Goal: Task Accomplishment & Management: Use online tool/utility

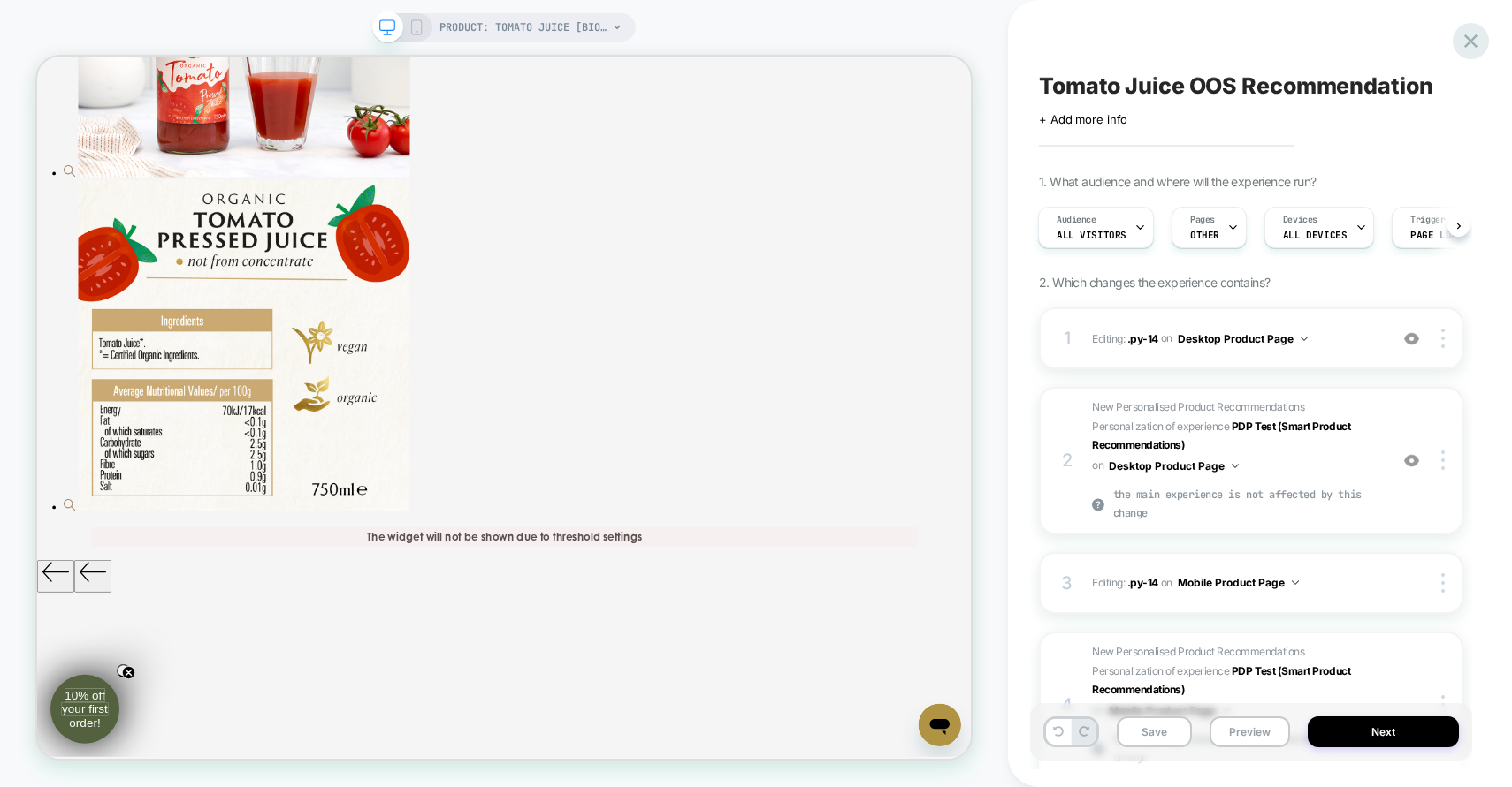
click at [1475, 25] on div at bounding box center [1471, 41] width 36 height 36
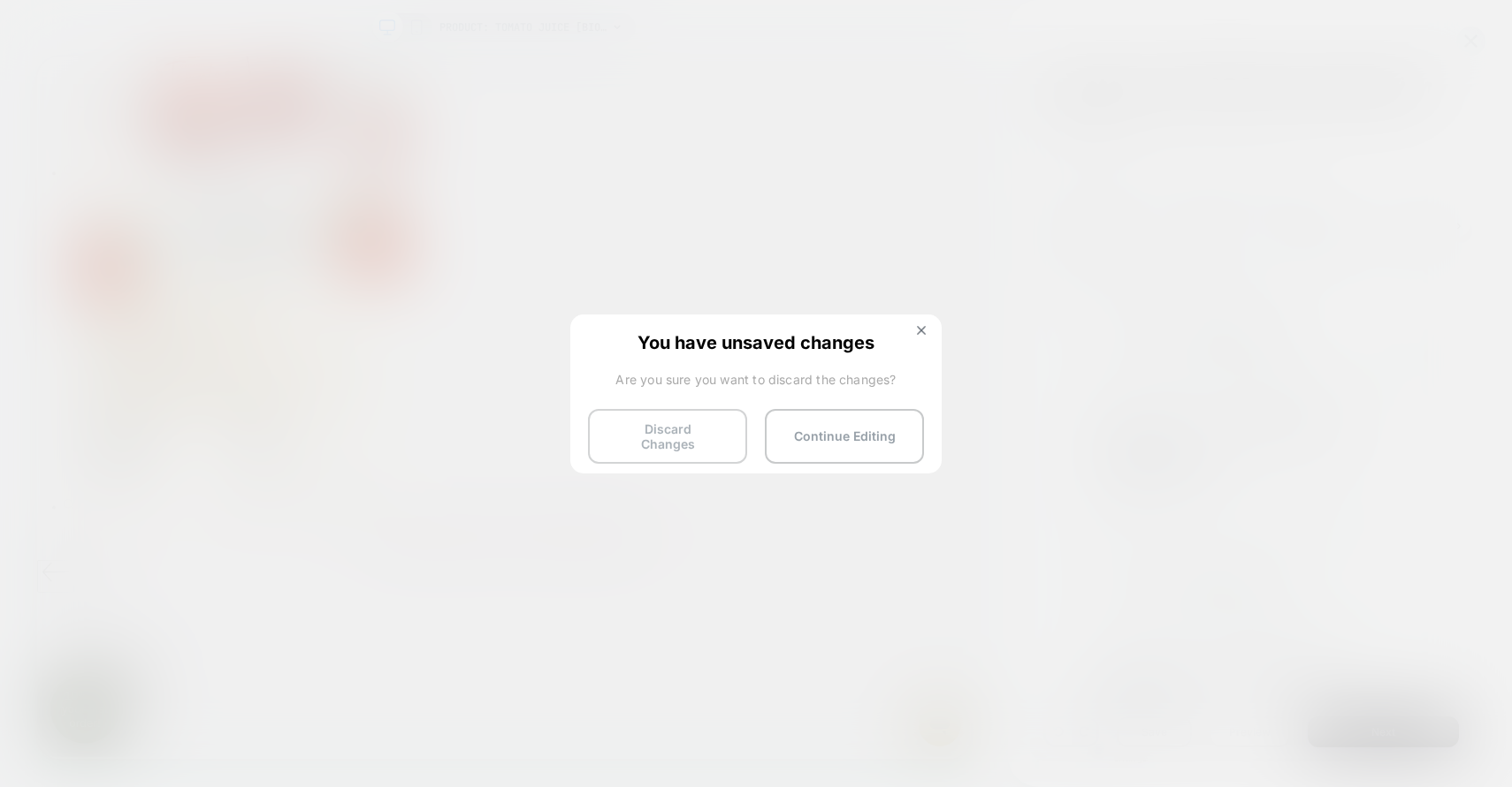
click at [664, 448] on button "Discard Changes" at bounding box center [667, 437] width 159 height 54
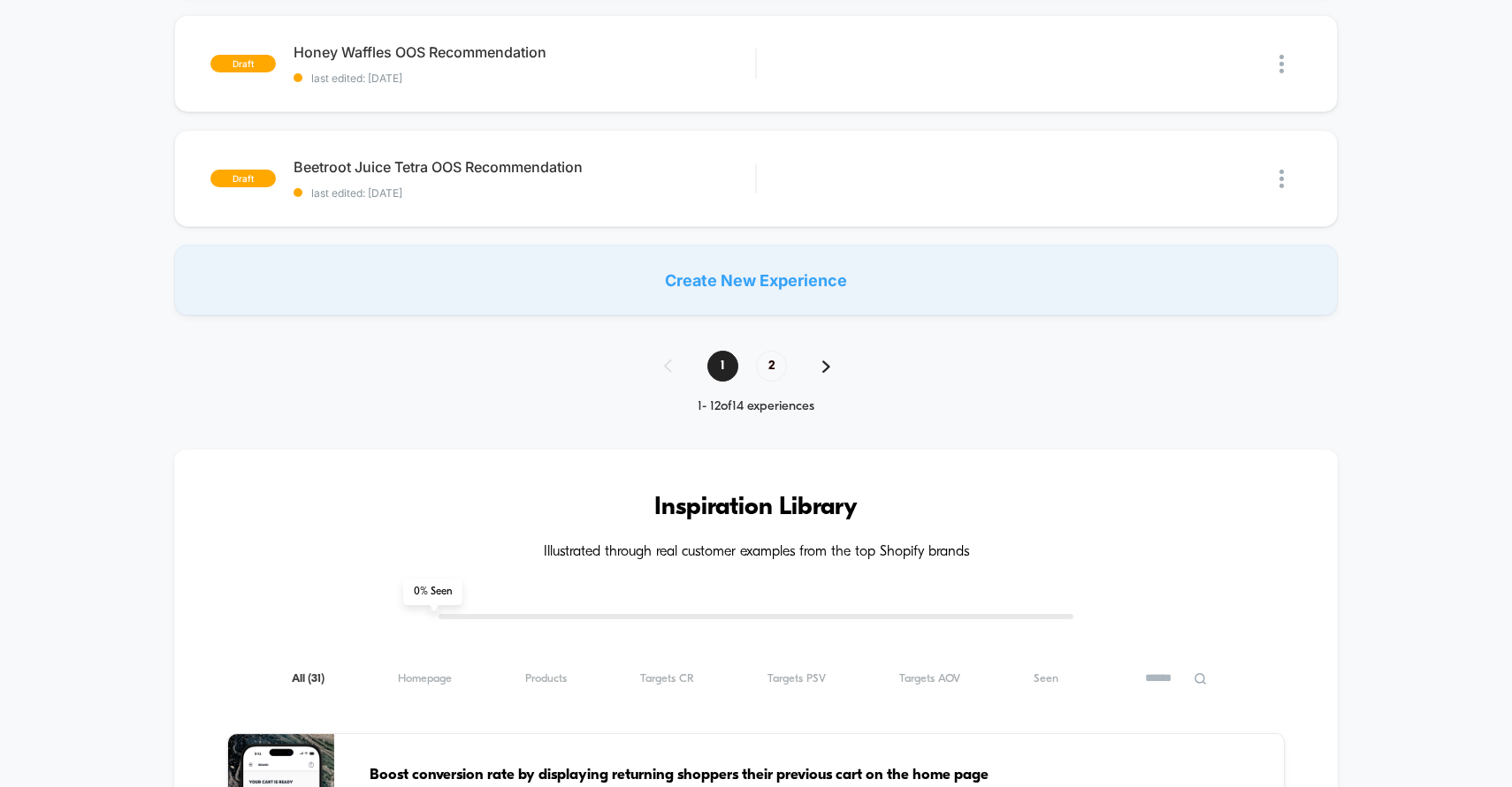
scroll to position [1279, 0]
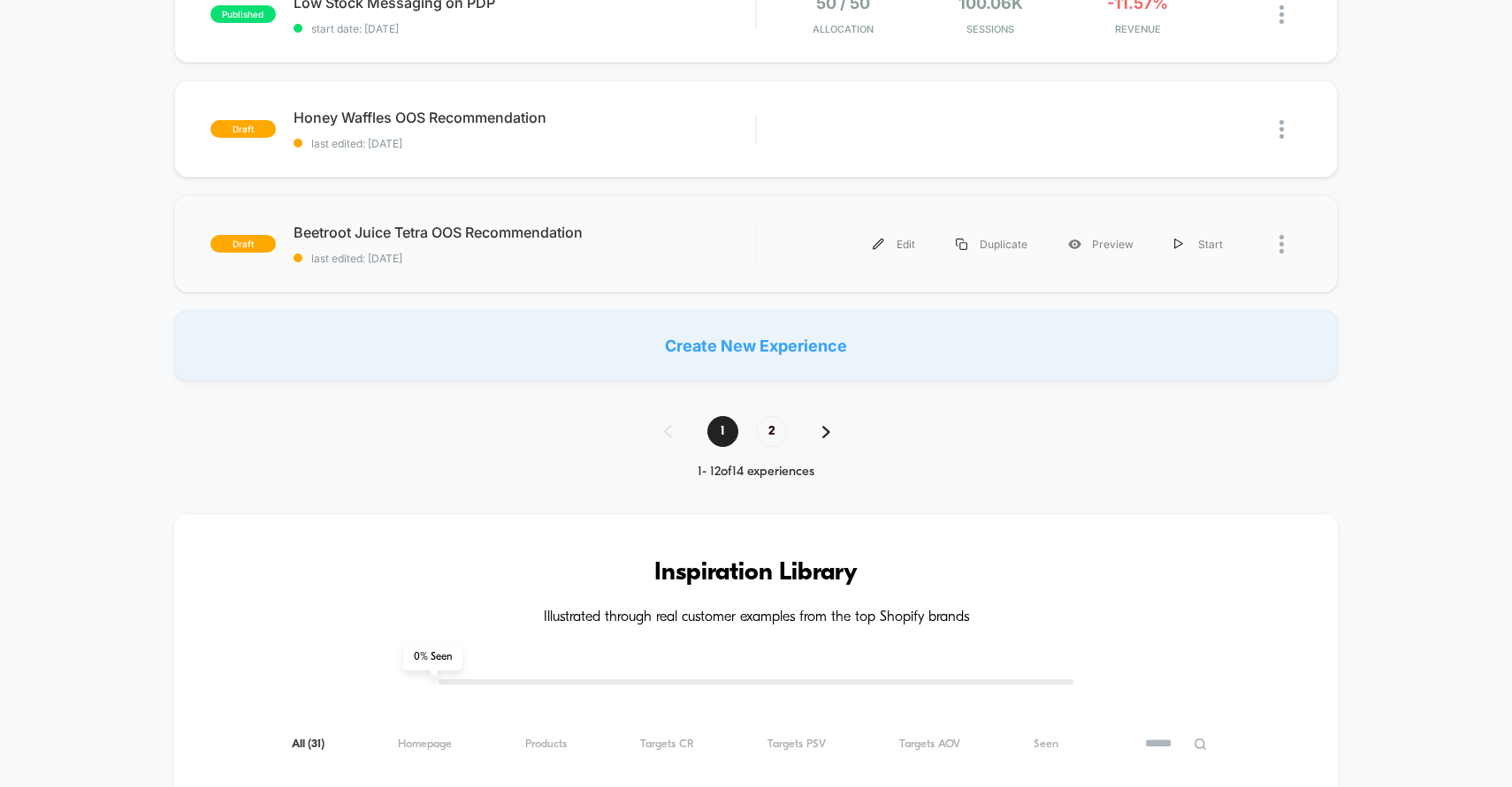
click at [673, 282] on div "draft Beetroot [PERSON_NAME] OOS Recommendation last edited: [DATE] Edit Duplic…" at bounding box center [756, 243] width 1164 height 97
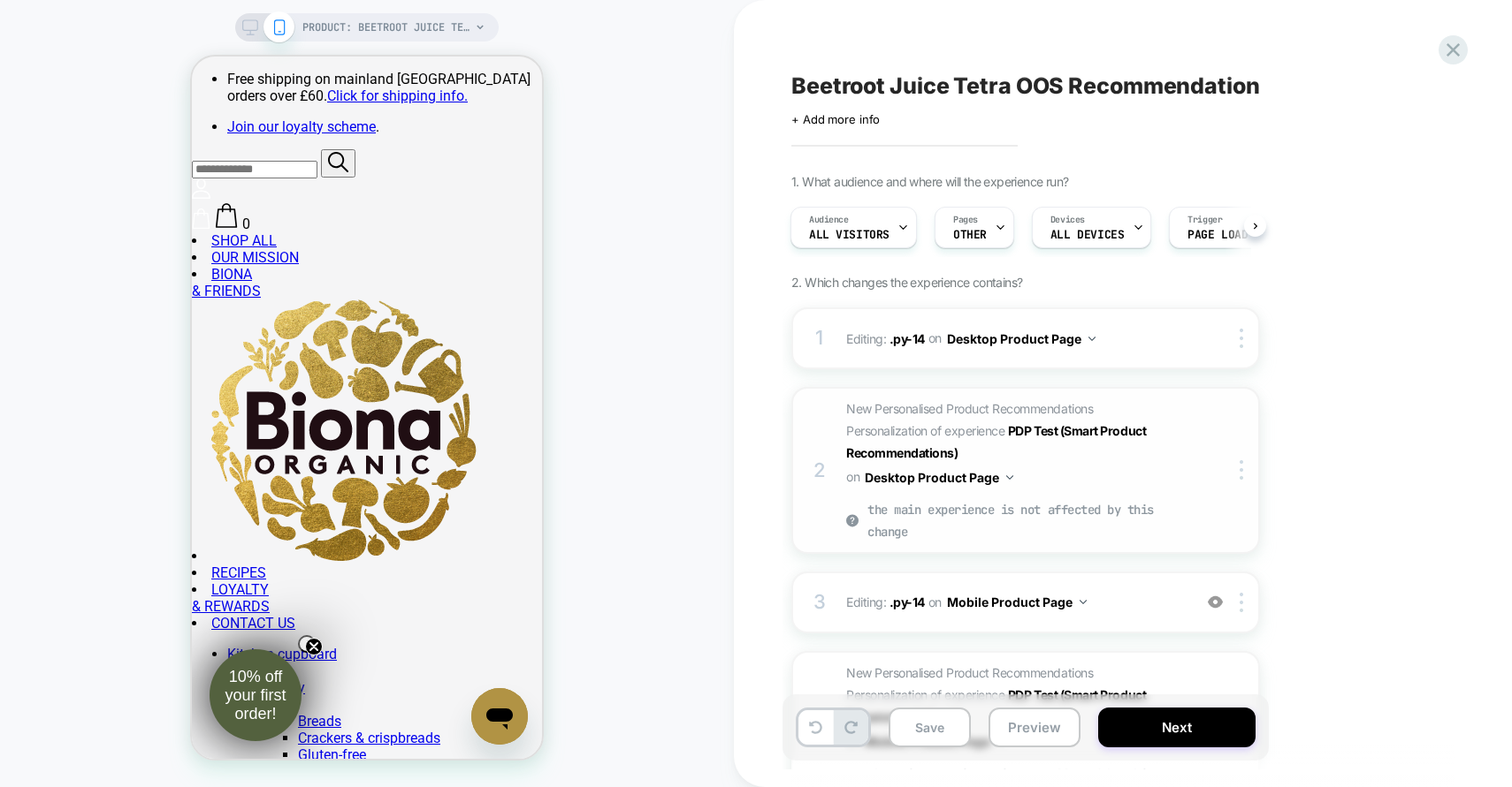
click at [1062, 477] on span "New Personalised Product Recommendations Personalization of experience PDP Test…" at bounding box center [1014, 470] width 337 height 146
click at [1036, 477] on span "New Personalised Product Recommendations Personalization of experience PDP Test…" at bounding box center [1014, 470] width 337 height 146
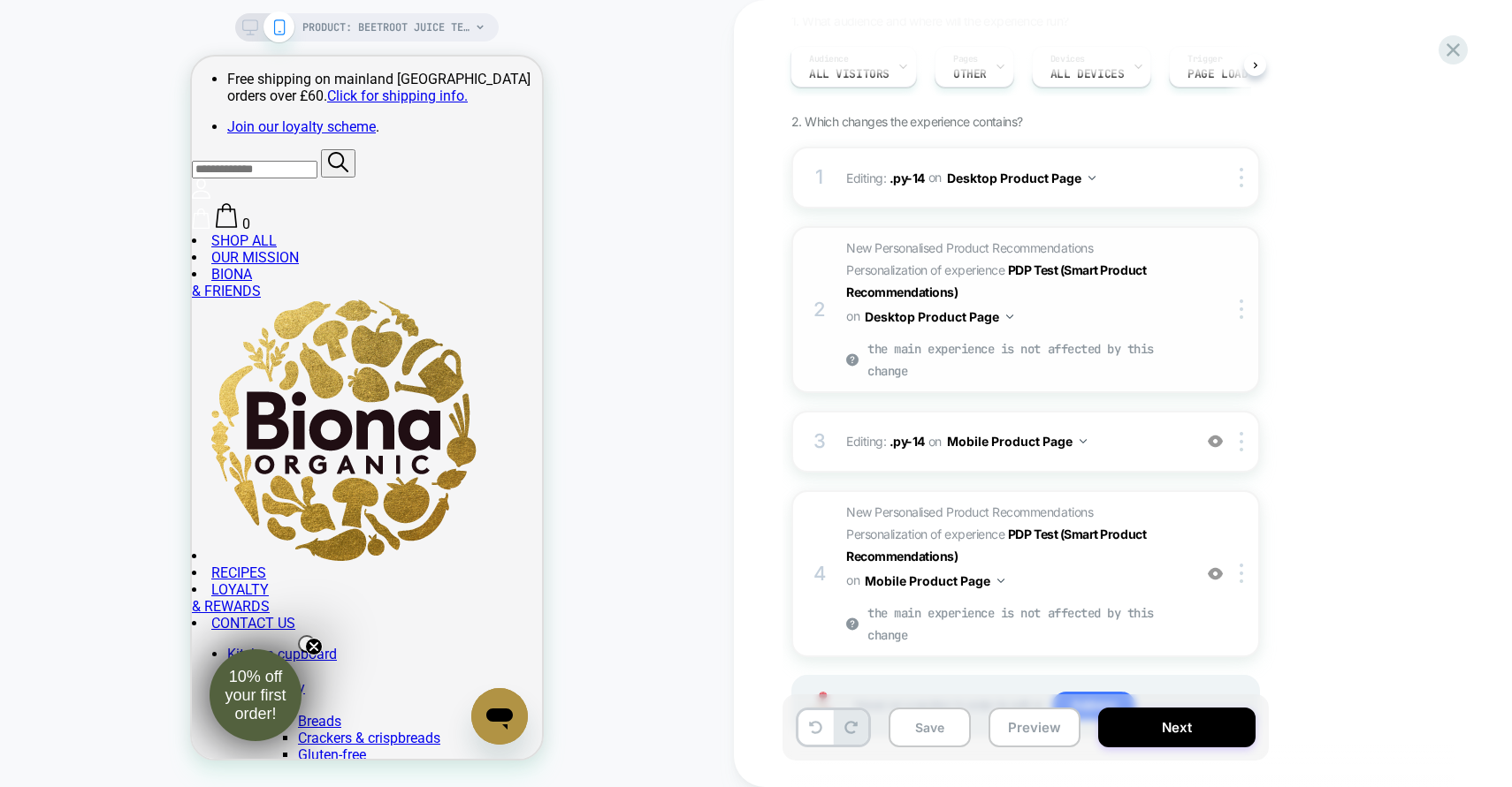
scroll to position [162, 0]
click at [245, 33] on icon at bounding box center [251, 27] width 16 height 16
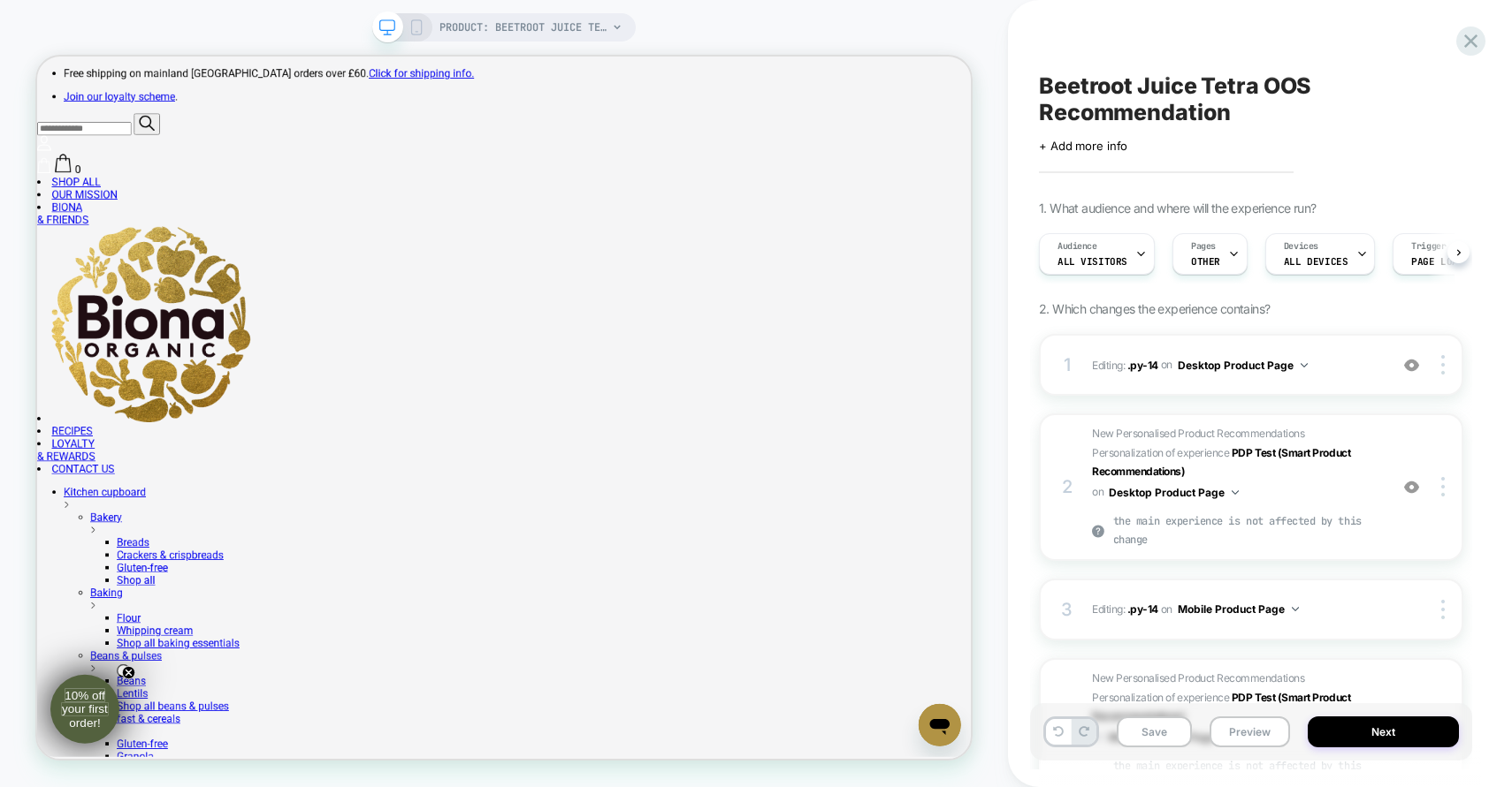
scroll to position [0, 1]
